Goal: Information Seeking & Learning: Learn about a topic

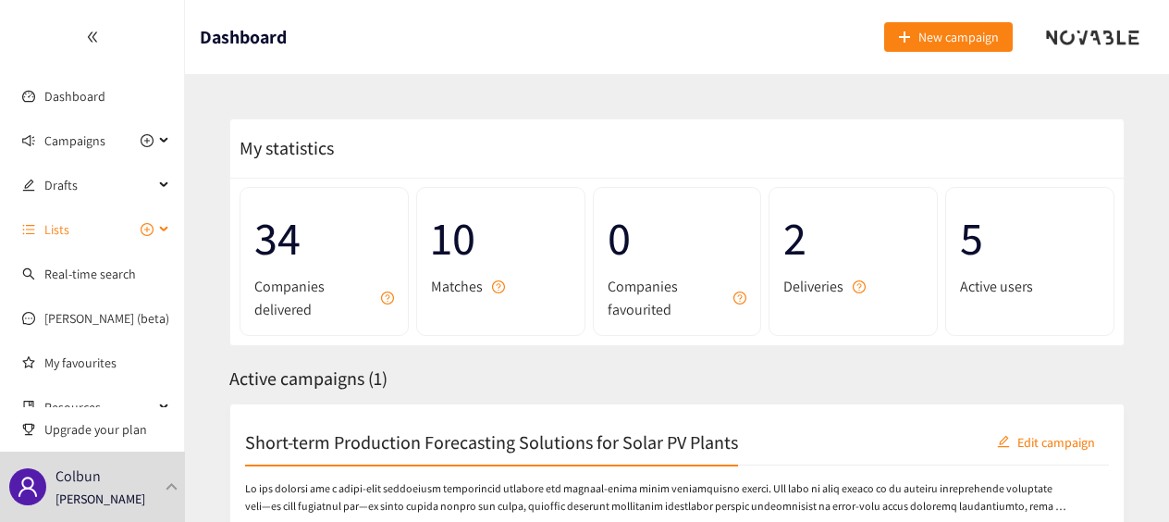
click at [156, 220] on div "Lists" at bounding box center [92, 229] width 185 height 37
click at [159, 239] on div "Lists" at bounding box center [92, 229] width 185 height 37
click at [94, 235] on span "Lists" at bounding box center [98, 229] width 109 height 37
click at [377, 428] on h2 "Short-term Production Forecasting Solutions for Solar PV Plants" at bounding box center [491, 441] width 493 height 26
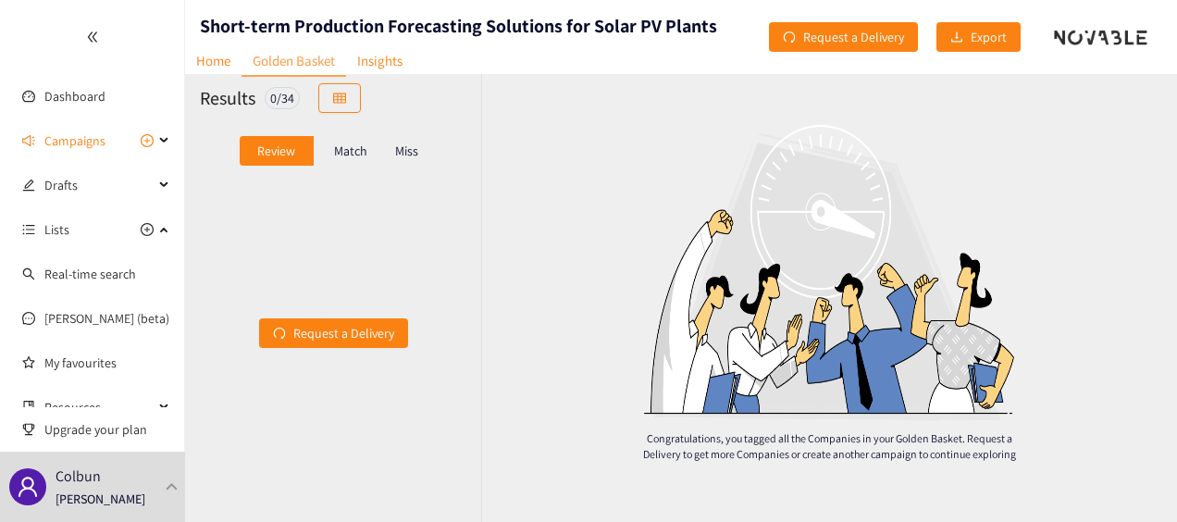
click at [370, 157] on div "Match" at bounding box center [351, 151] width 74 height 30
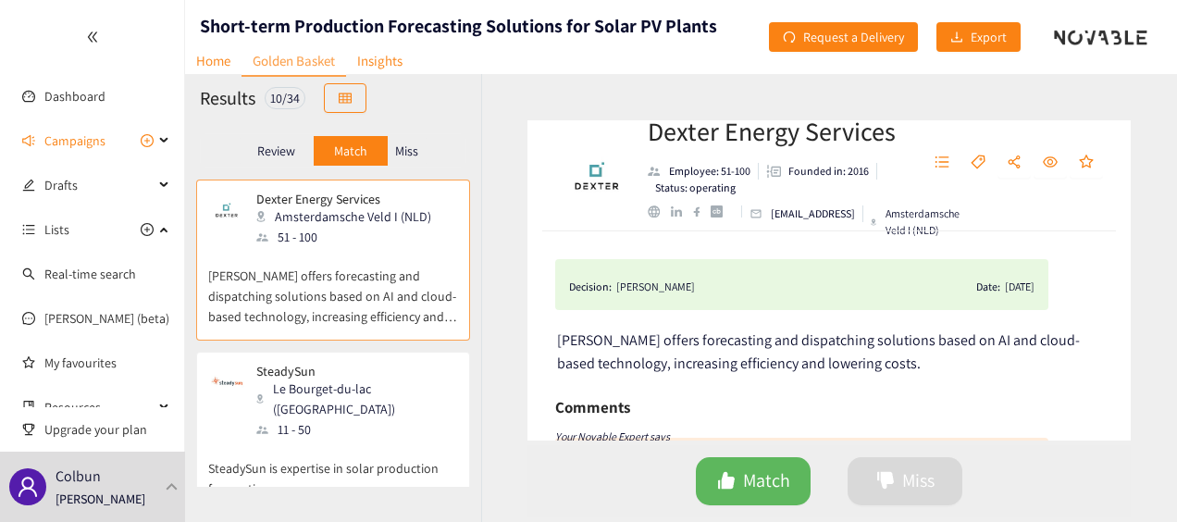
click at [401, 154] on p "Miss" at bounding box center [406, 150] width 23 height 15
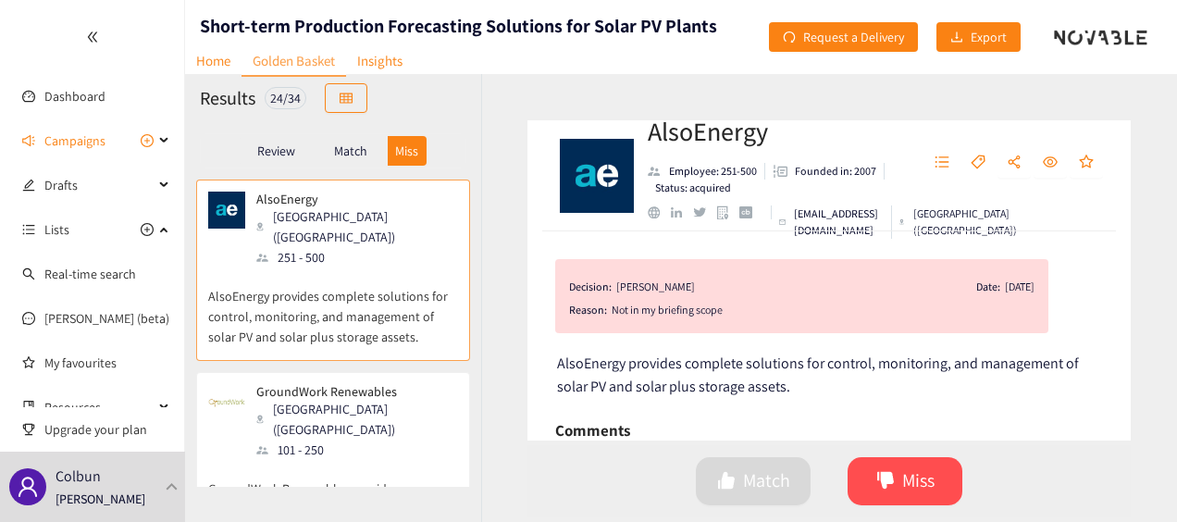
click at [359, 153] on p "Match" at bounding box center [350, 150] width 33 height 15
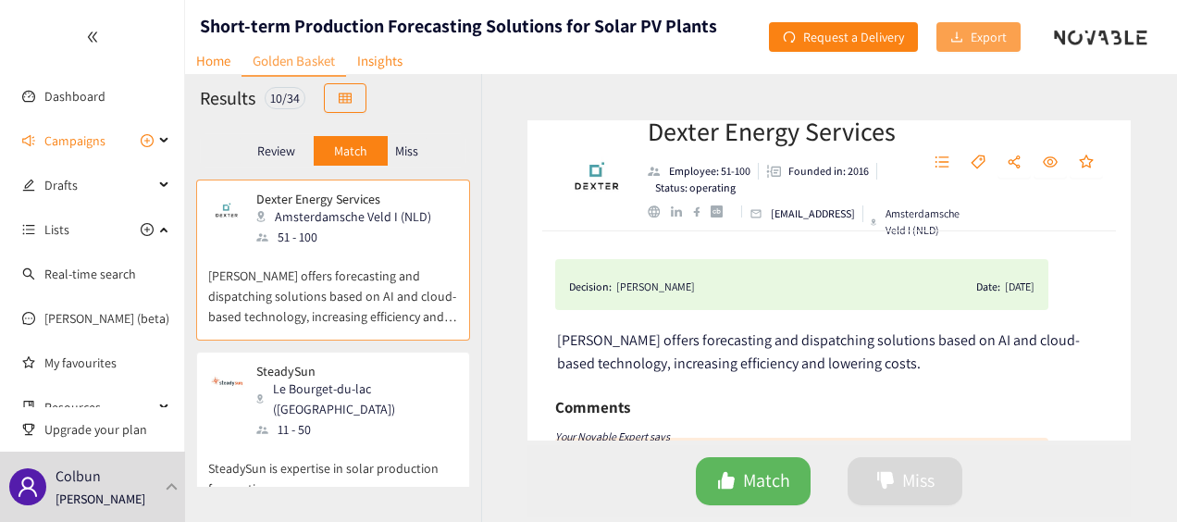
click at [968, 34] on button "Export" at bounding box center [978, 37] width 84 height 30
click at [265, 160] on div "Review" at bounding box center [277, 151] width 74 height 30
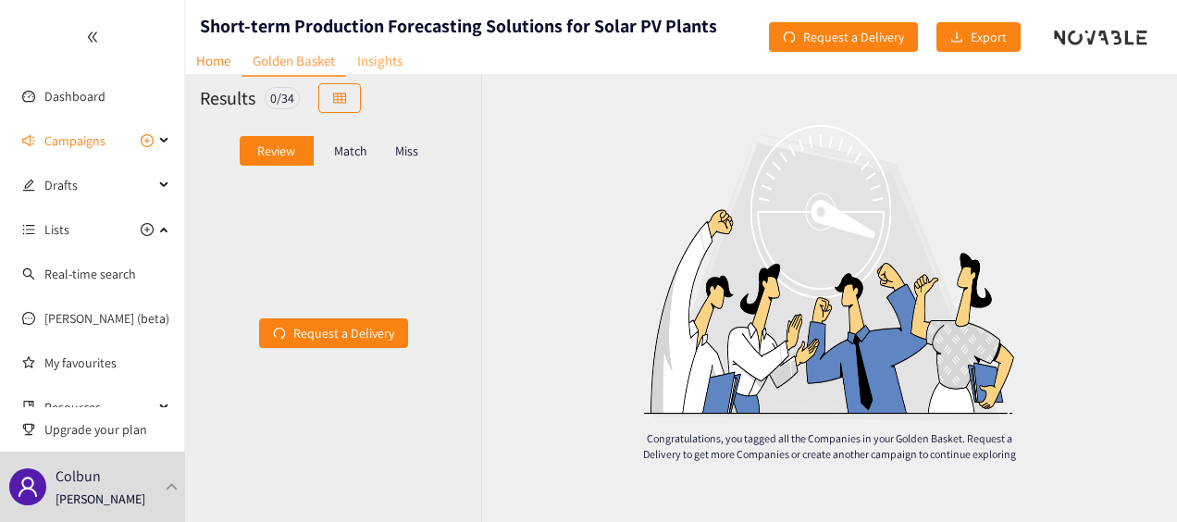
click at [389, 61] on link "Insights" at bounding box center [380, 60] width 68 height 29
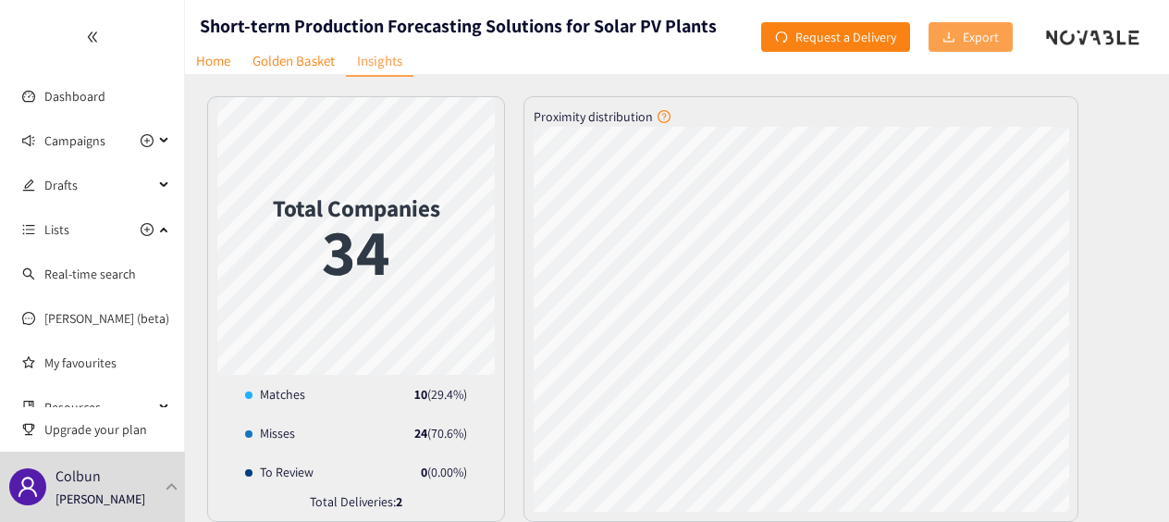
click at [955, 47] on button "Export" at bounding box center [971, 37] width 84 height 30
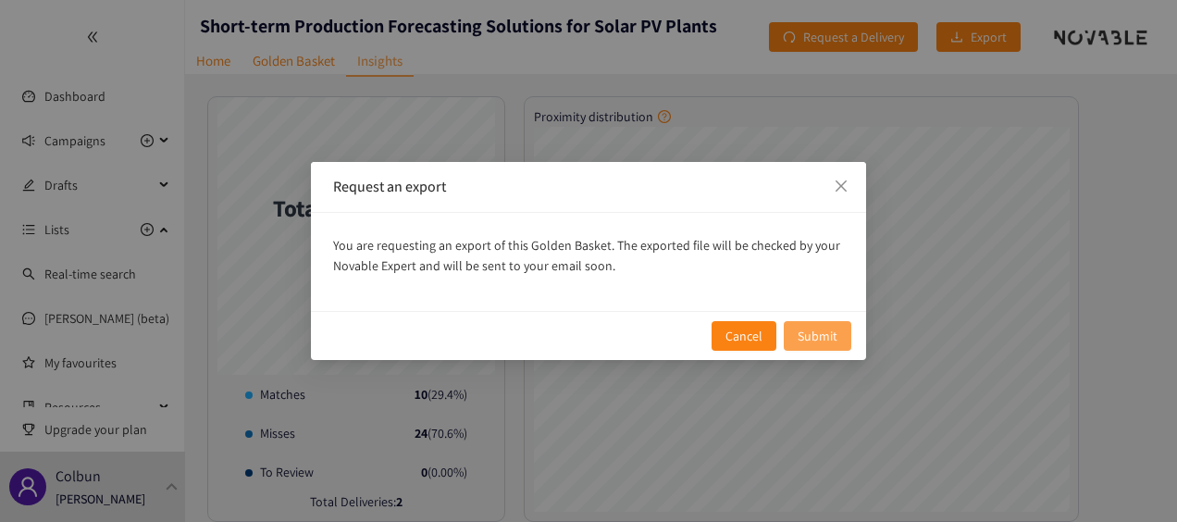
click at [813, 326] on span "Submit" at bounding box center [817, 336] width 40 height 20
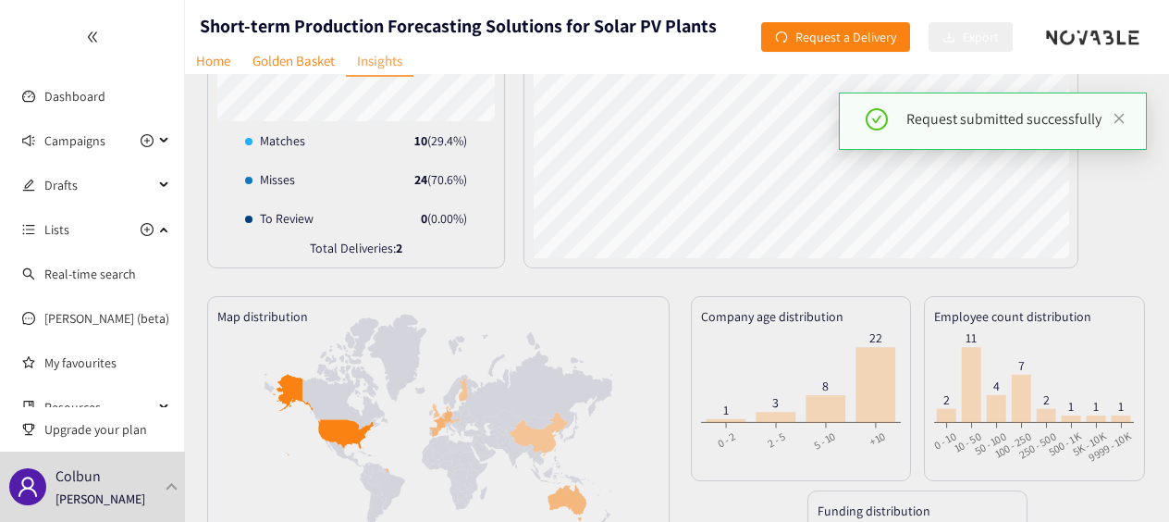
scroll to position [428, 0]
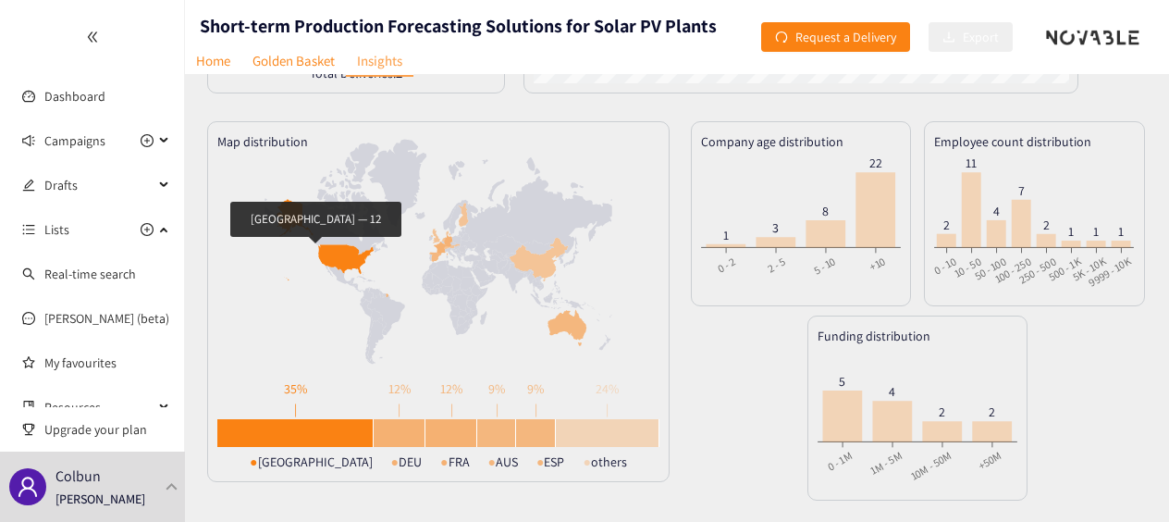
click at [324, 250] on icon at bounding box center [323, 239] width 101 height 81
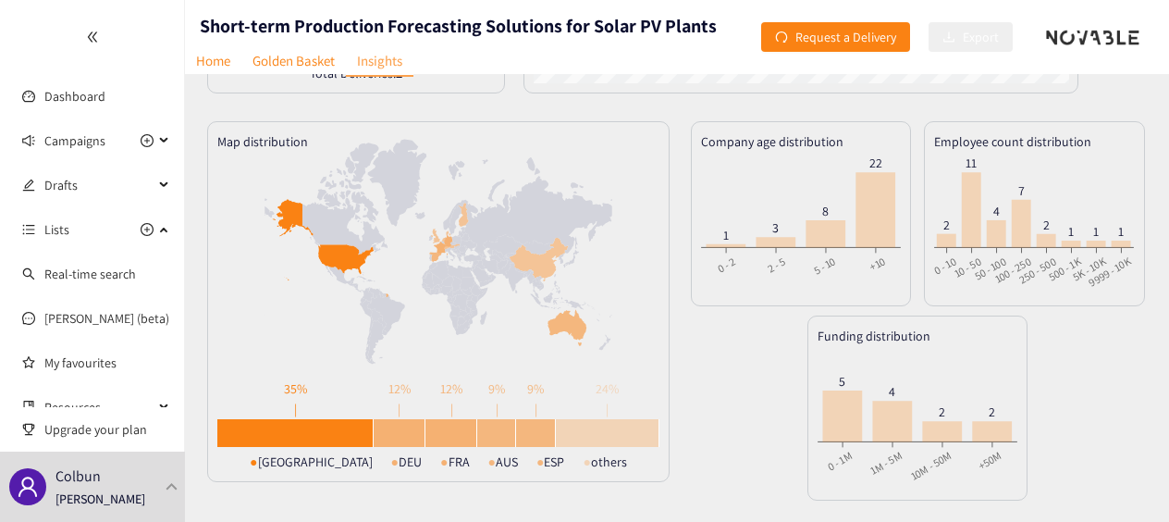
click at [433, 271] on icon at bounding box center [440, 270] width 20 height 19
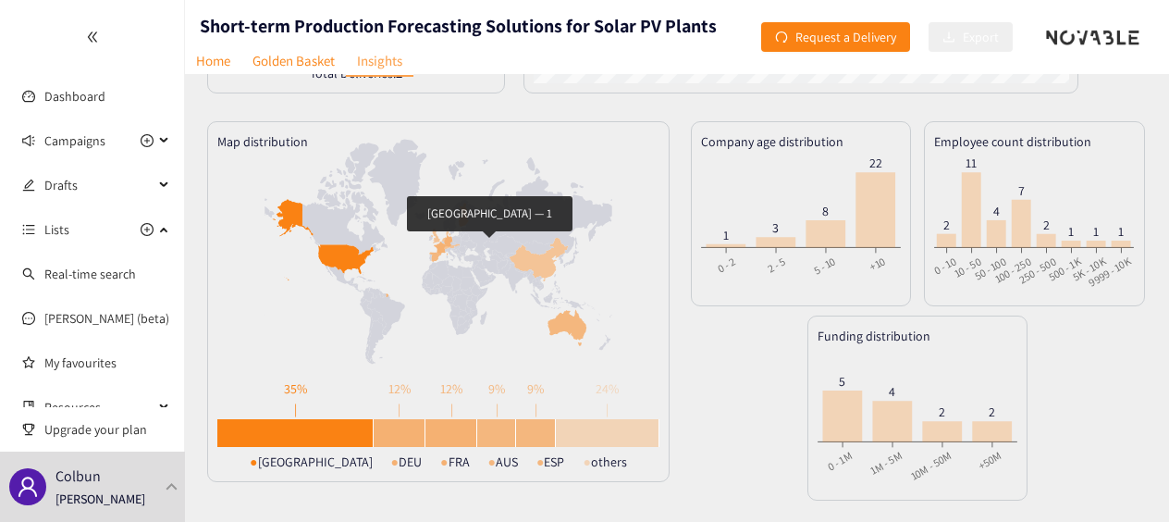
drag, startPoint x: 459, startPoint y: 244, endPoint x: 443, endPoint y: 244, distance: 15.7
click at [443, 244] on g at bounding box center [438, 252] width 347 height 225
click at [443, 244] on icon at bounding box center [417, 269] width 62 height 56
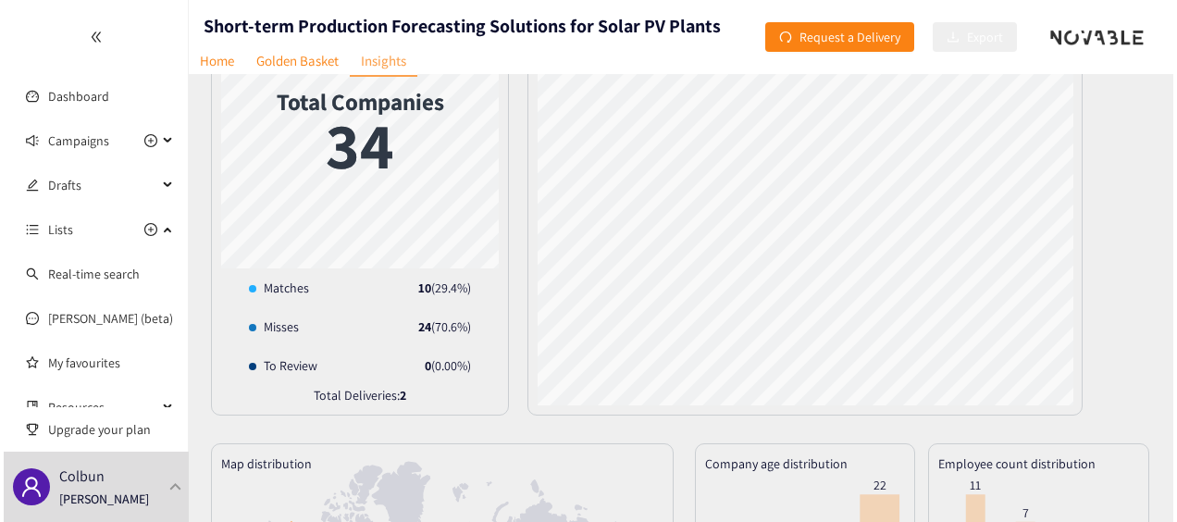
scroll to position [0, 0]
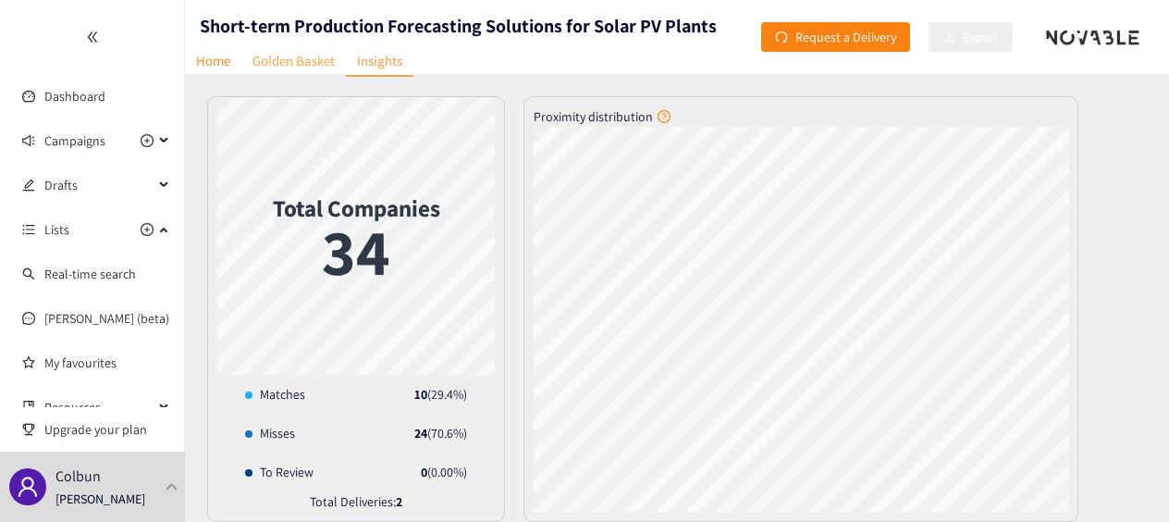
click at [303, 65] on link "Golden Basket" at bounding box center [293, 60] width 105 height 29
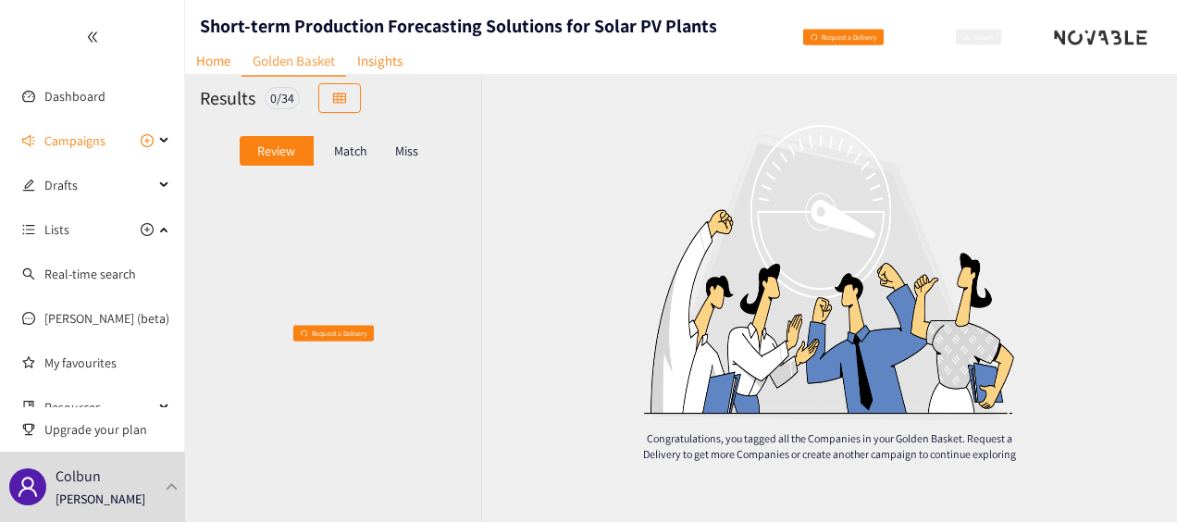
click at [353, 143] on p "Match" at bounding box center [350, 150] width 33 height 15
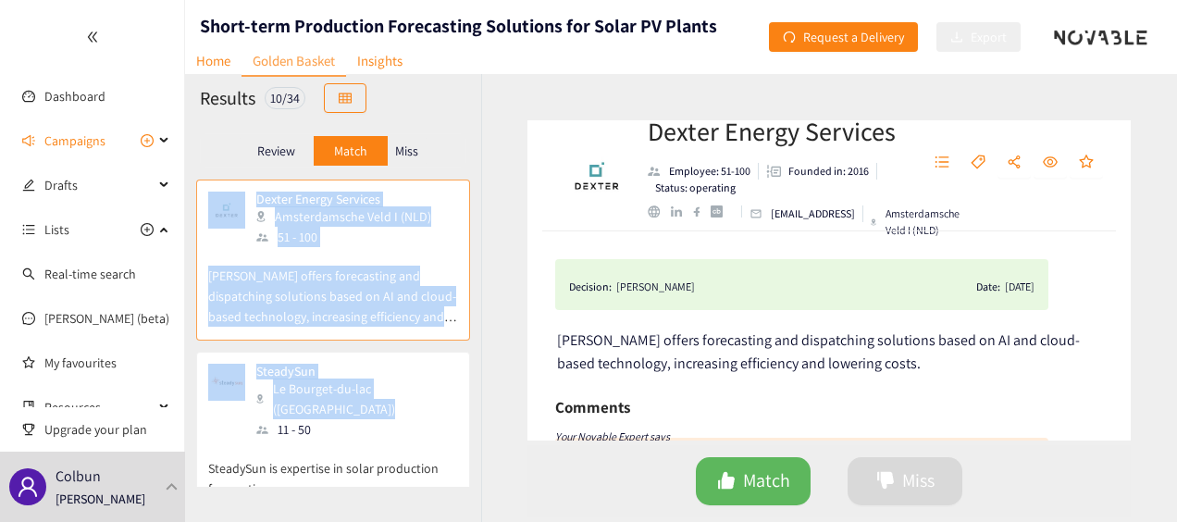
drag, startPoint x: 200, startPoint y: 183, endPoint x: 463, endPoint y: 405, distance: 343.9
click at [463, 405] on div "Dexter Energy Services Amsterdamsche Veld I (NLD) 51 - 100 [PERSON_NAME] offers…" at bounding box center [333, 332] width 296 height 307
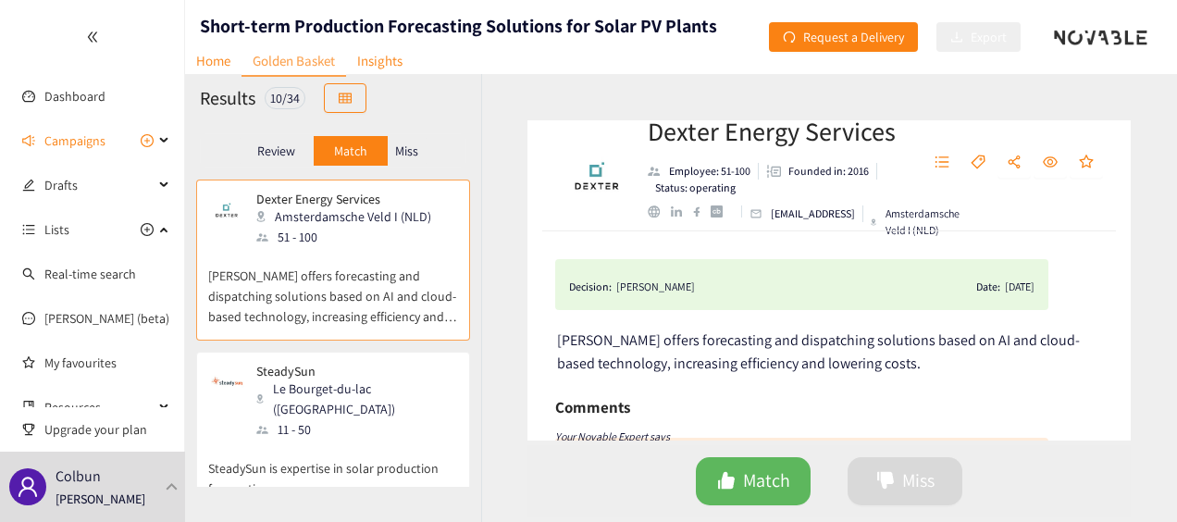
click at [191, 164] on div "Review Match Miss" at bounding box center [333, 150] width 296 height 57
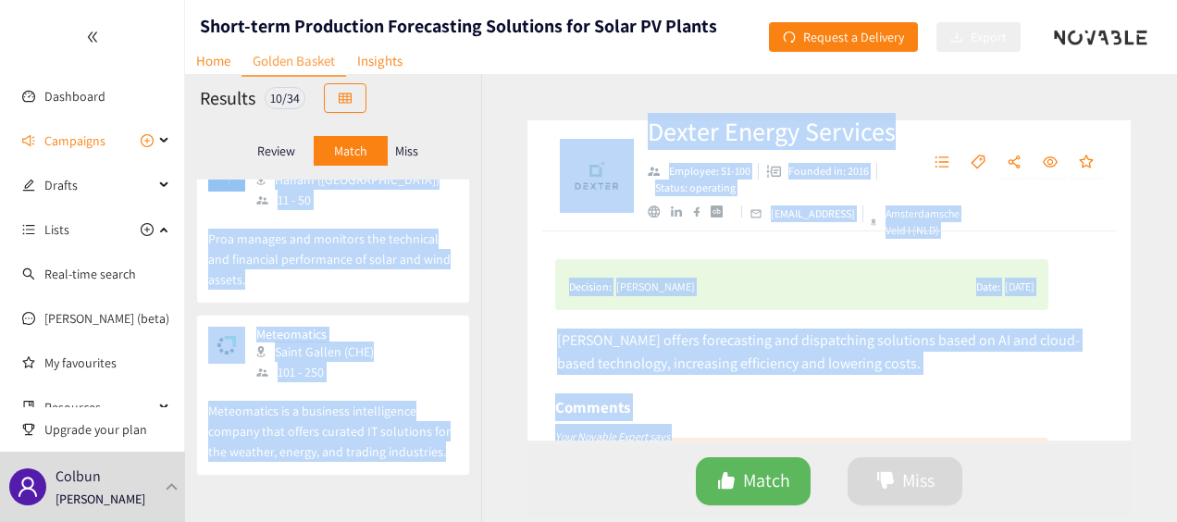
scroll to position [1331, 0]
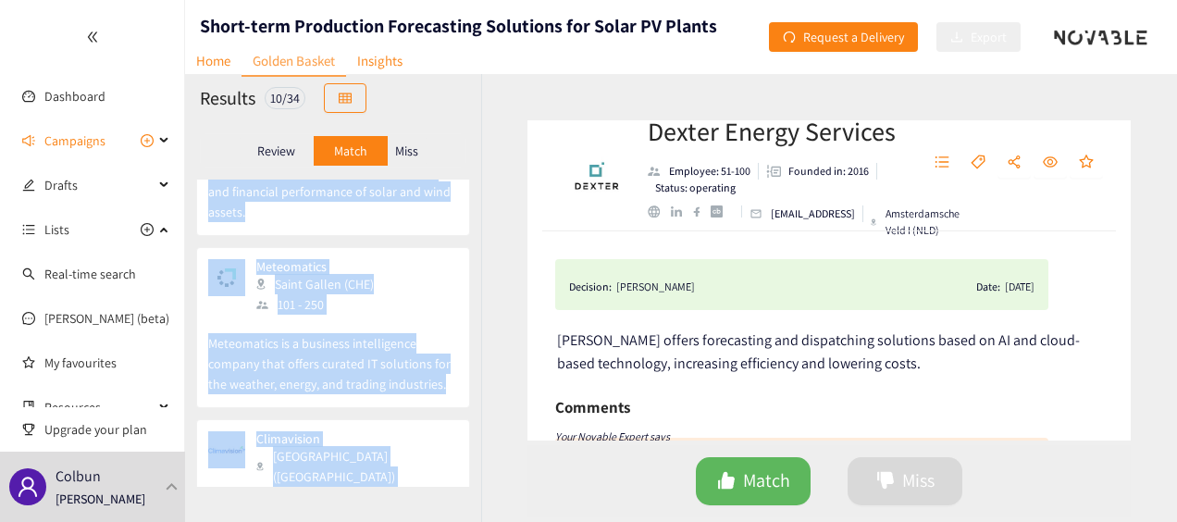
drag, startPoint x: 207, startPoint y: 181, endPoint x: 426, endPoint y: 466, distance: 358.9
click at [426, 466] on div "Dexter Energy Services Amsterdamsche Veld I (NLD) 51 - 100 [PERSON_NAME] offers…" at bounding box center [333, 332] width 296 height 307
copy div "Loremi Dolors Ametcons Adipiscingeli Sedd E (TEM) 92 - 532 Incidi utlabo etdolo…"
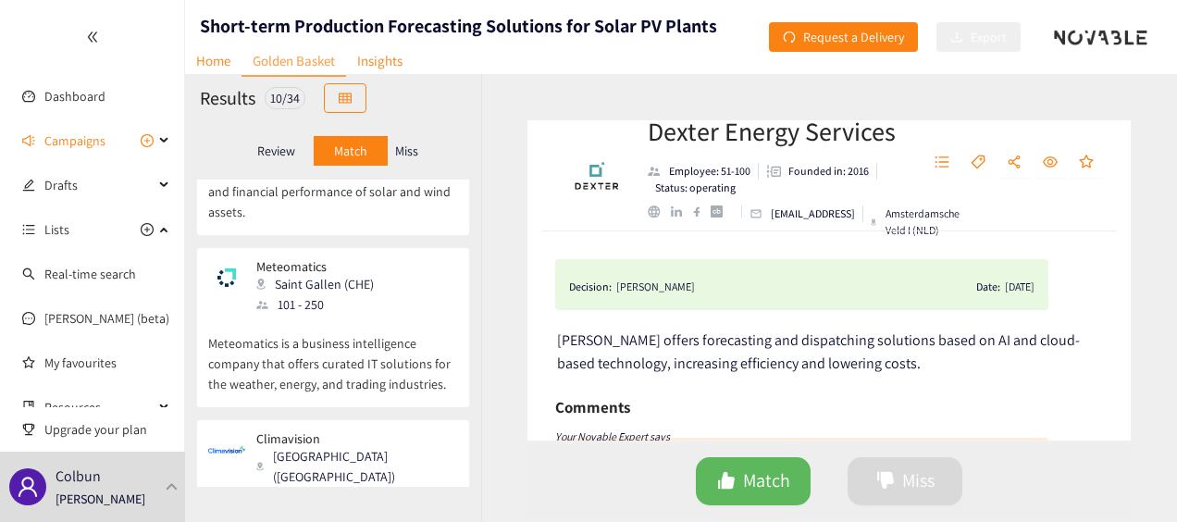
click at [524, 272] on div "Dexter Energy Services Employee: 51-100 Founded in: 2016 Status: operating [EMA…" at bounding box center [829, 298] width 696 height 448
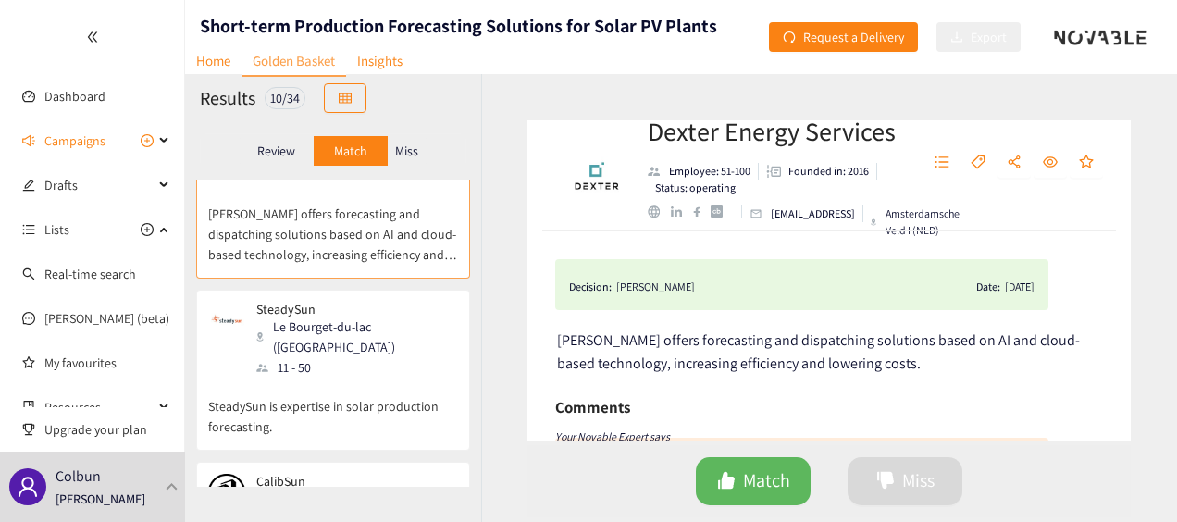
scroll to position [0, 0]
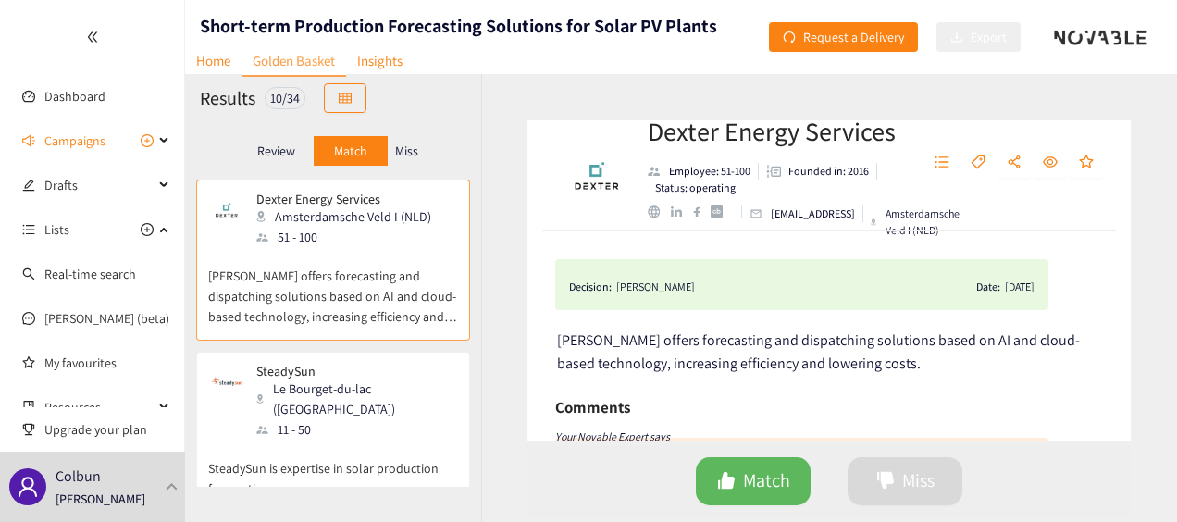
click at [500, 292] on div "Dexter Energy Services Employee: 51-100 Founded in: 2016 Status: operating [EMA…" at bounding box center [829, 298] width 696 height 448
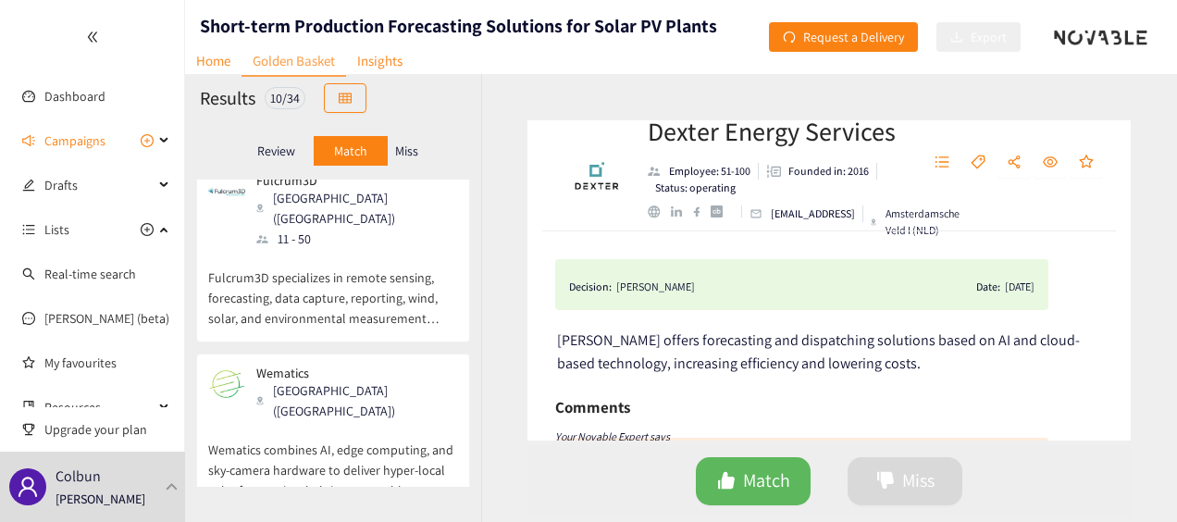
scroll to position [1066, 0]
